Goal: Task Accomplishment & Management: Use online tool/utility

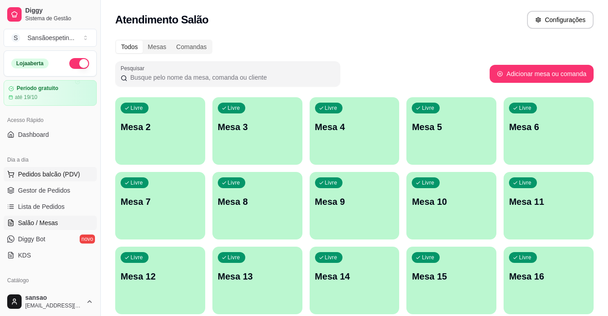
click at [41, 170] on span "Pedidos balcão (PDV)" at bounding box center [49, 174] width 62 height 9
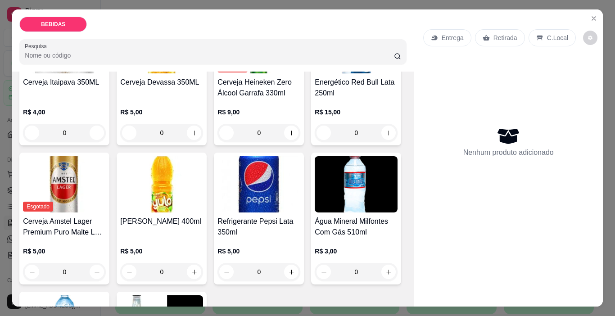
scroll to position [270, 0]
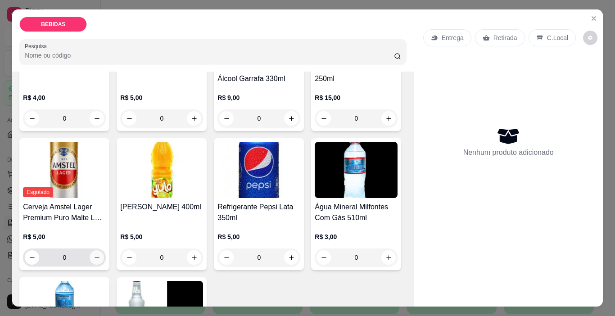
click at [104, 250] on button "increase-product-quantity" at bounding box center [97, 257] width 14 height 14
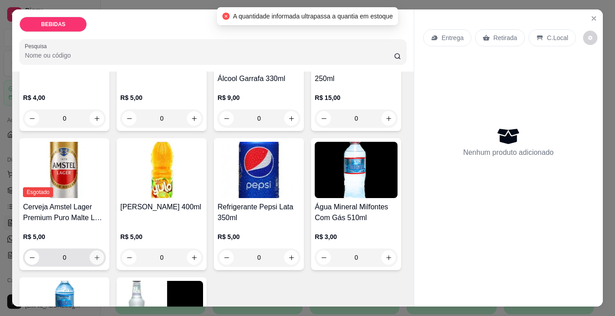
click at [104, 250] on button "increase-product-quantity" at bounding box center [97, 257] width 14 height 14
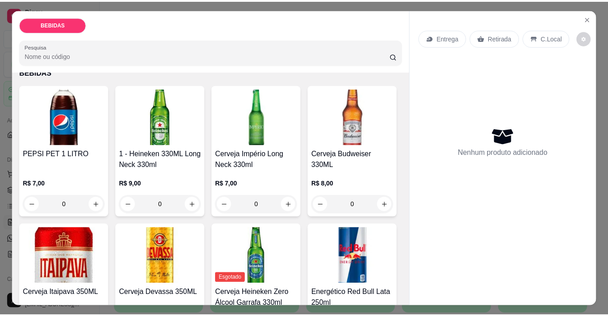
scroll to position [0, 0]
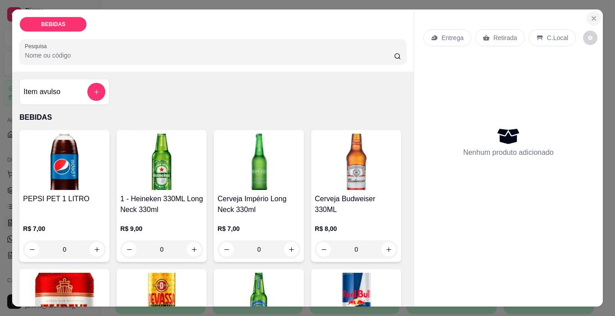
click at [591, 17] on icon "Close" at bounding box center [593, 18] width 7 height 7
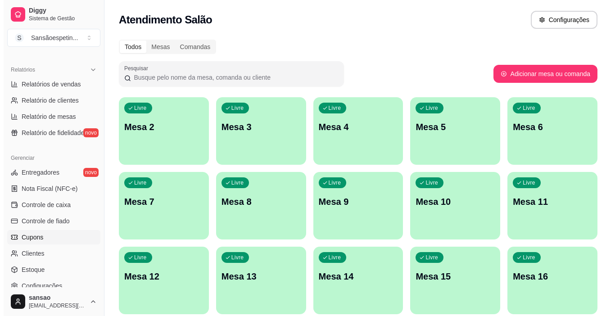
scroll to position [332, 0]
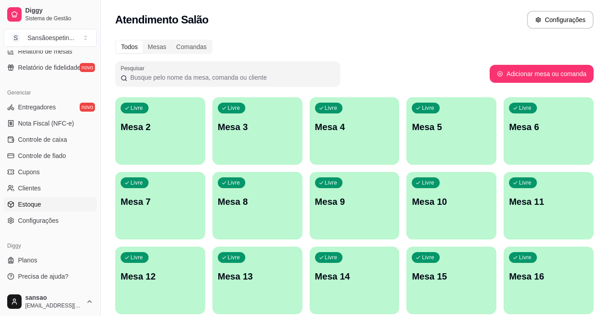
click at [16, 205] on link "Estoque" at bounding box center [50, 204] width 93 height 14
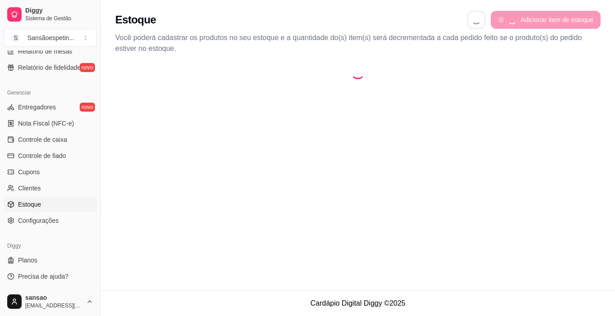
select select "QUANTITY_ORDER"
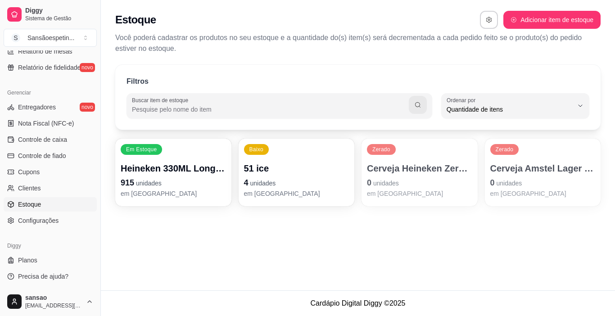
scroll to position [9, 0]
click at [544, 168] on p "Cerveja Amstel Lager Premium Puro Malte Lata 350ml" at bounding box center [543, 169] width 102 height 12
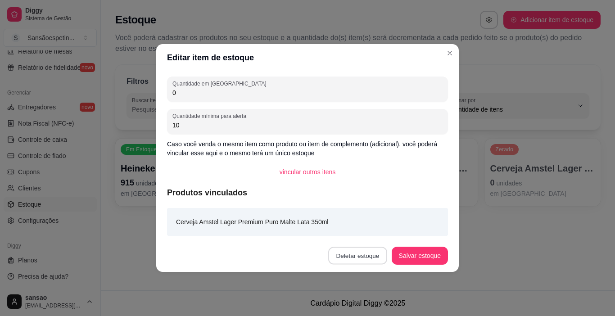
click at [377, 251] on button "Deletar estoque" at bounding box center [357, 256] width 59 height 18
click at [366, 224] on button "Confirmar" at bounding box center [362, 230] width 33 height 14
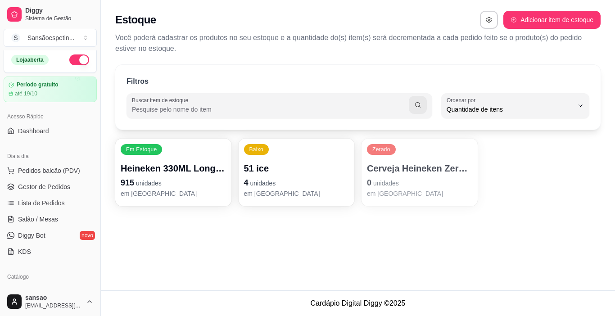
scroll to position [0, 0]
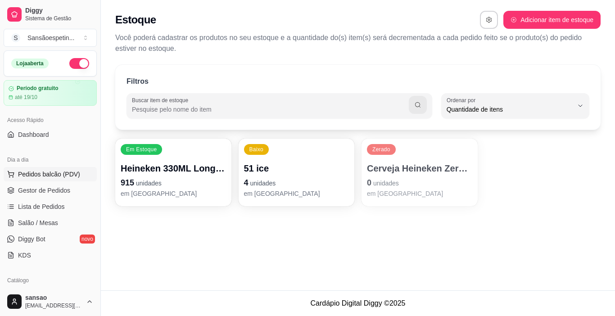
click at [59, 177] on span "Pedidos balcão (PDV)" at bounding box center [49, 174] width 62 height 9
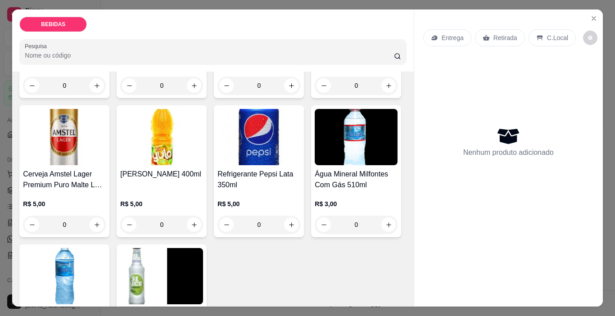
scroll to position [315, 0]
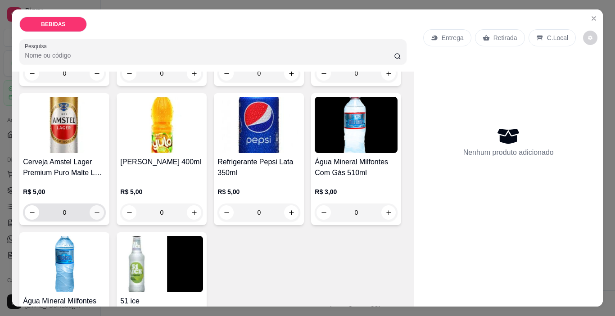
click at [100, 209] on icon "increase-product-quantity" at bounding box center [97, 212] width 7 height 7
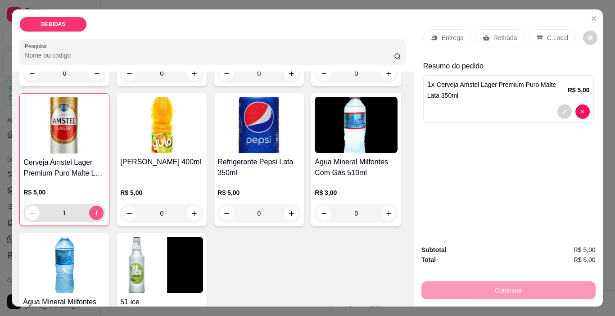
click at [100, 210] on icon "increase-product-quantity" at bounding box center [96, 213] width 7 height 7
type input "2"
click at [500, 34] on p "Retirada" at bounding box center [506, 37] width 24 height 9
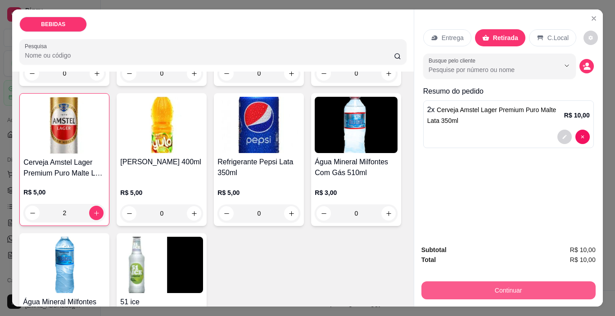
click at [482, 282] on button "Continuar" at bounding box center [508, 290] width 174 height 18
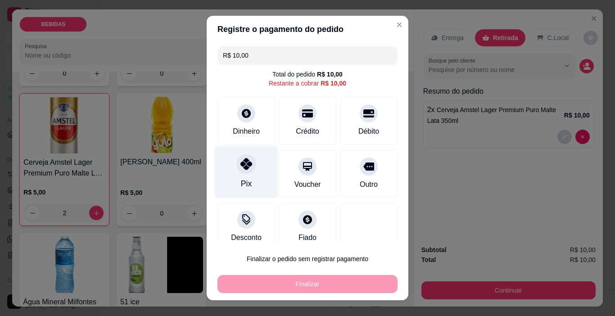
click at [243, 168] on icon at bounding box center [246, 164] width 12 height 12
type input "R$ 0,00"
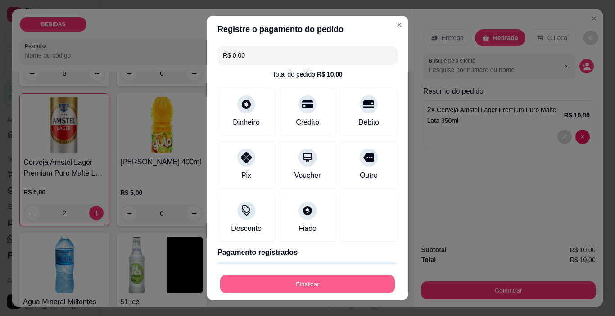
click at [319, 283] on button "Finalizar" at bounding box center [307, 285] width 175 height 18
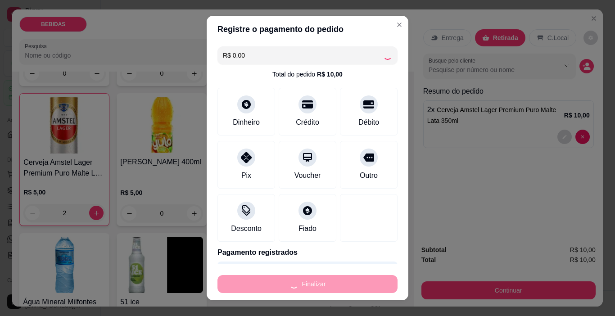
type input "0"
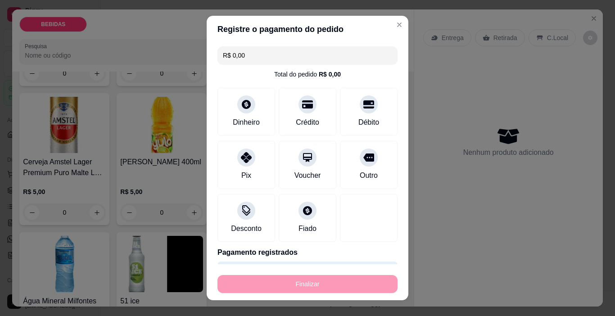
type input "-R$ 10,00"
